Goal: Task Accomplishment & Management: Use online tool/utility

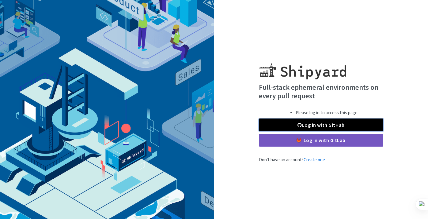
click at [313, 122] on link "Log in with GitHub" at bounding box center [321, 125] width 124 height 13
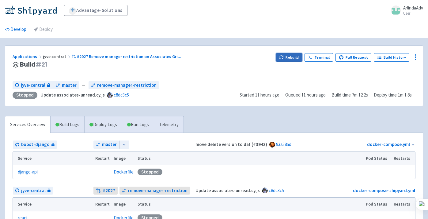
click at [290, 57] on button "Rebuild" at bounding box center [289, 57] width 26 height 9
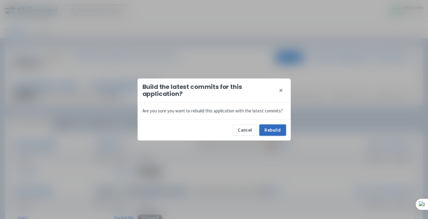
click at [276, 128] on button "Rebuild" at bounding box center [272, 130] width 26 height 11
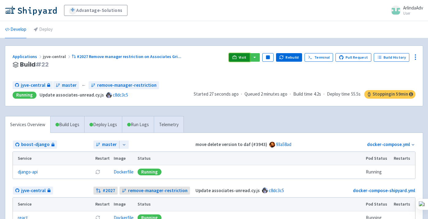
click at [237, 59] on icon at bounding box center [234, 58] width 5 height 1
